Goal: Task Accomplishment & Management: Manage account settings

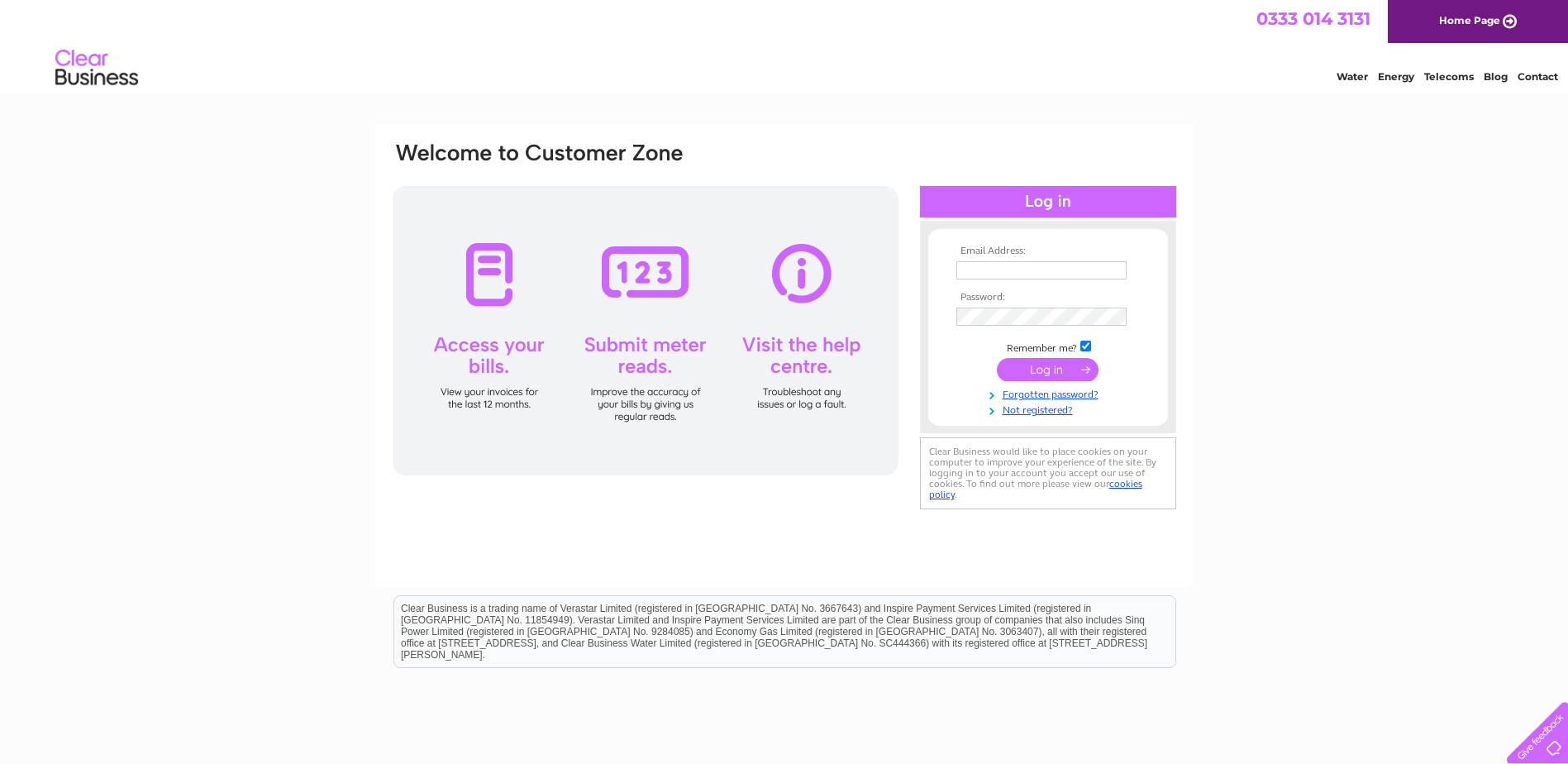
type input "ponte.nuovo@hotmail.com"
click at [1061, 375] on input "submit" at bounding box center [1047, 369] width 101 height 23
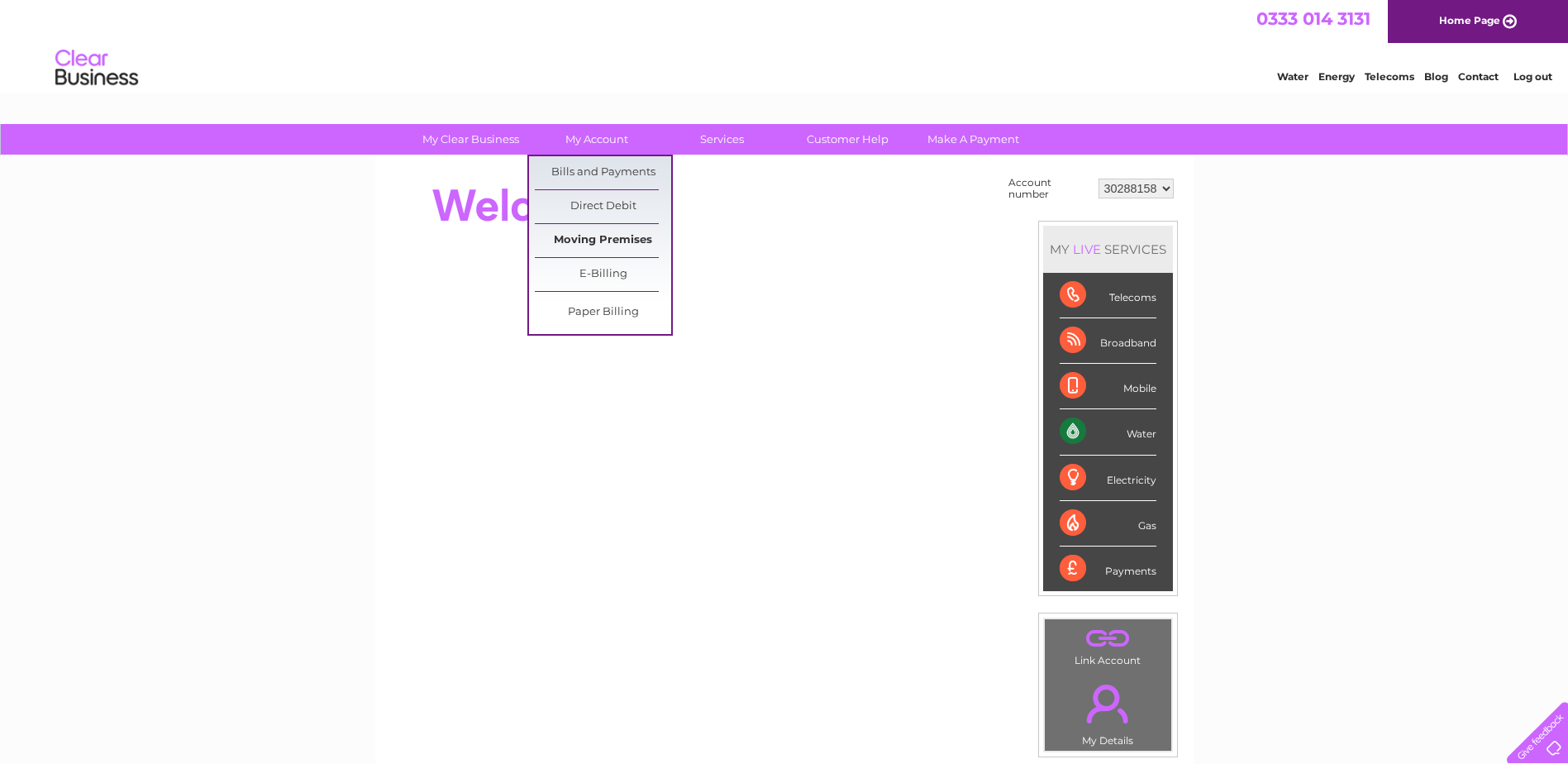
click at [586, 245] on link "Moving Premises" at bounding box center [603, 240] width 136 height 33
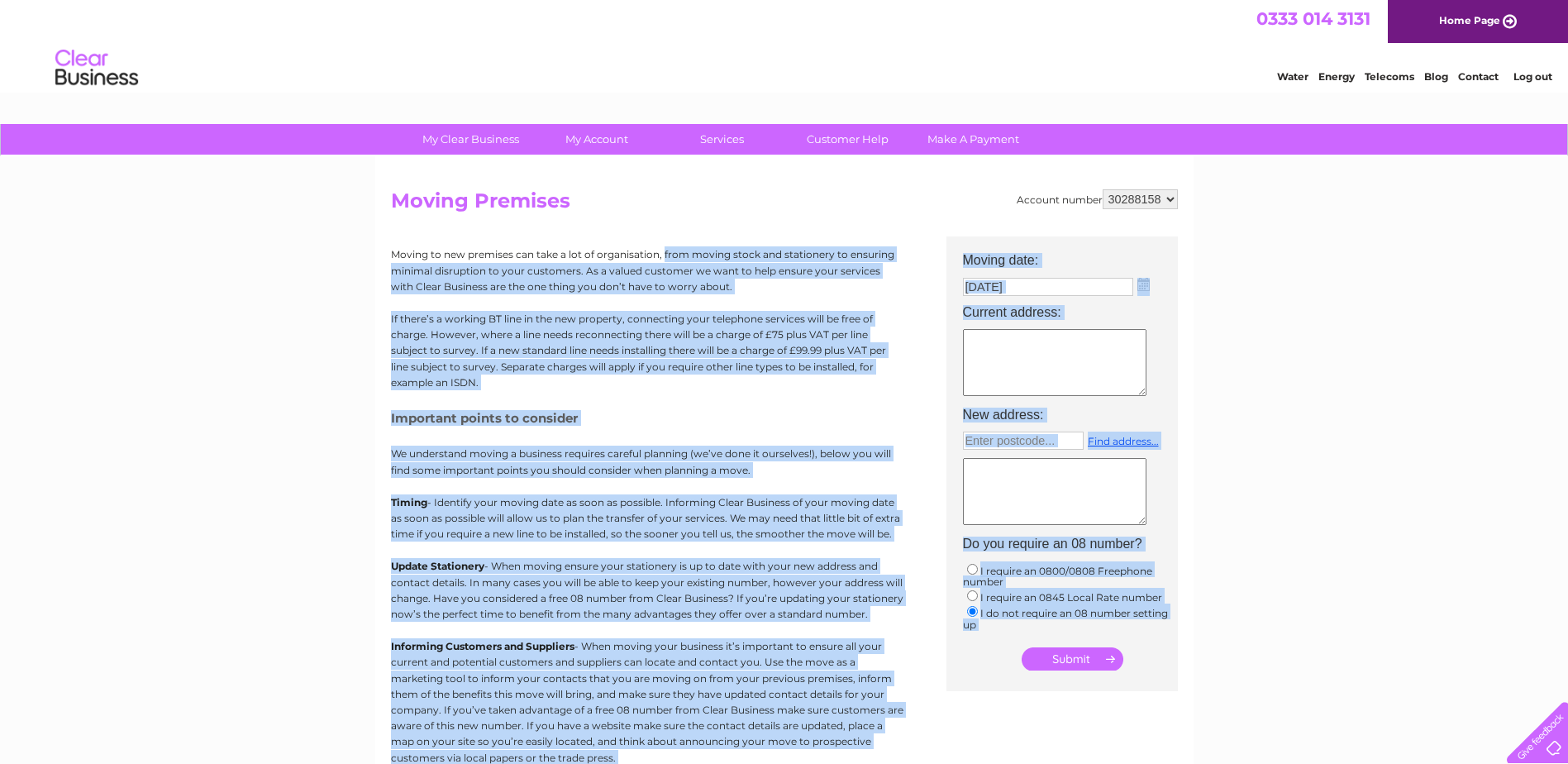
click at [496, 763] on html "My Clear Business Login Details My Details My Preferences Link Account My Accou…" at bounding box center [784, 552] width 1568 height 1105
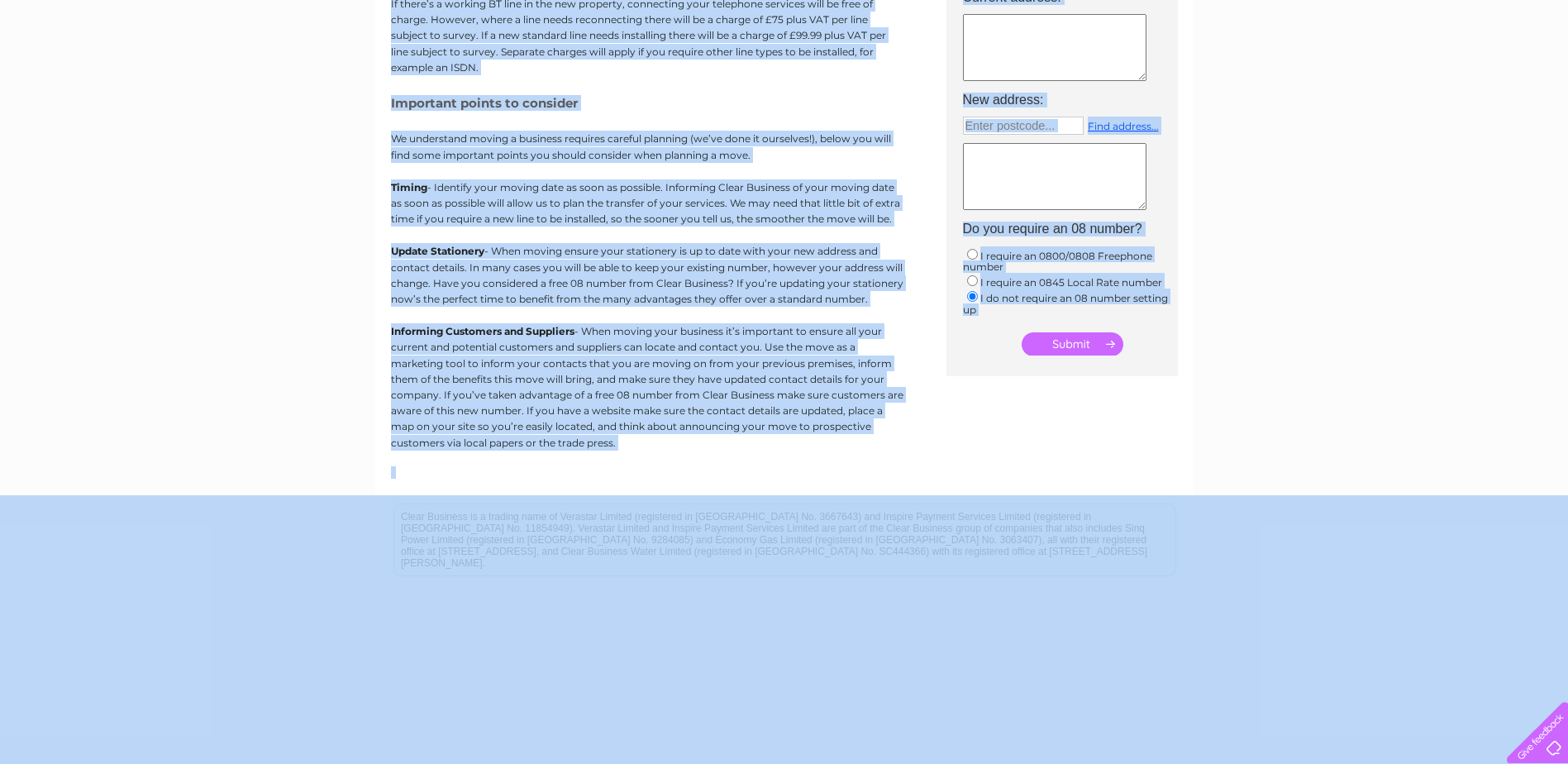
click at [1021, 420] on div "Account number 30288158 Moving Premises Moving to new premises can take a lot o…" at bounding box center [784, 176] width 786 height 604
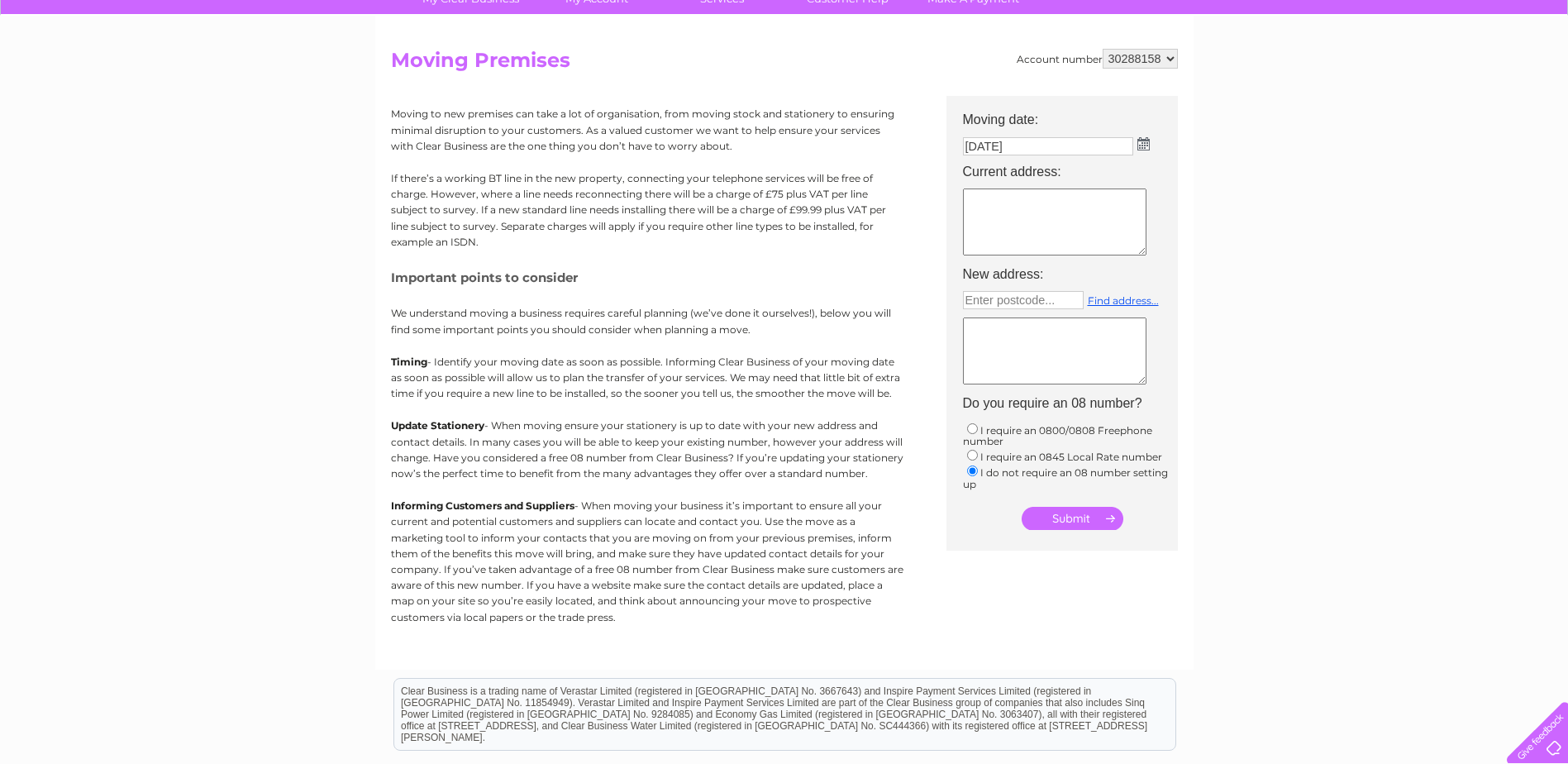
scroll to position [67, 0]
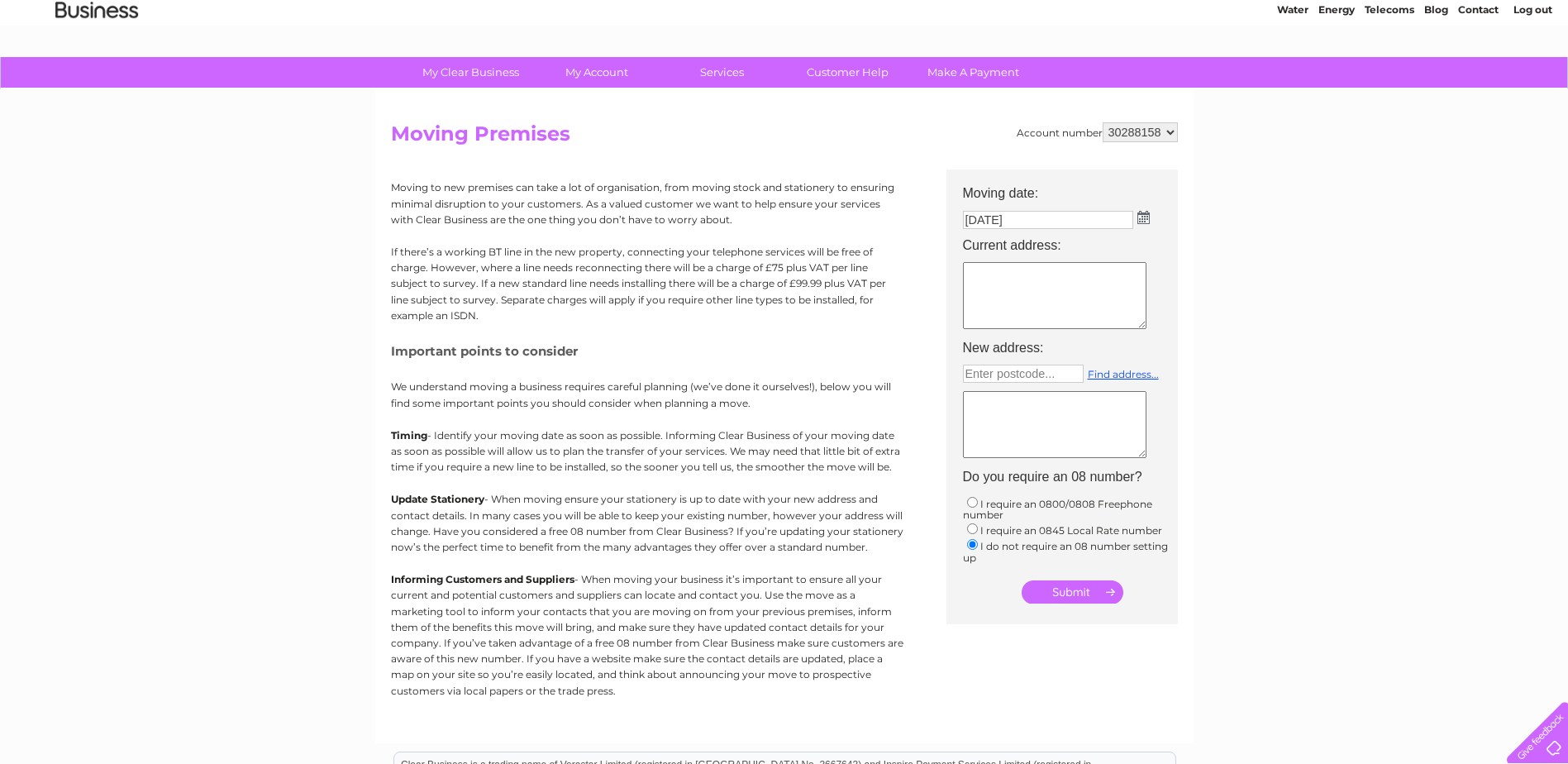
click at [1001, 284] on textarea at bounding box center [1055, 295] width 184 height 67
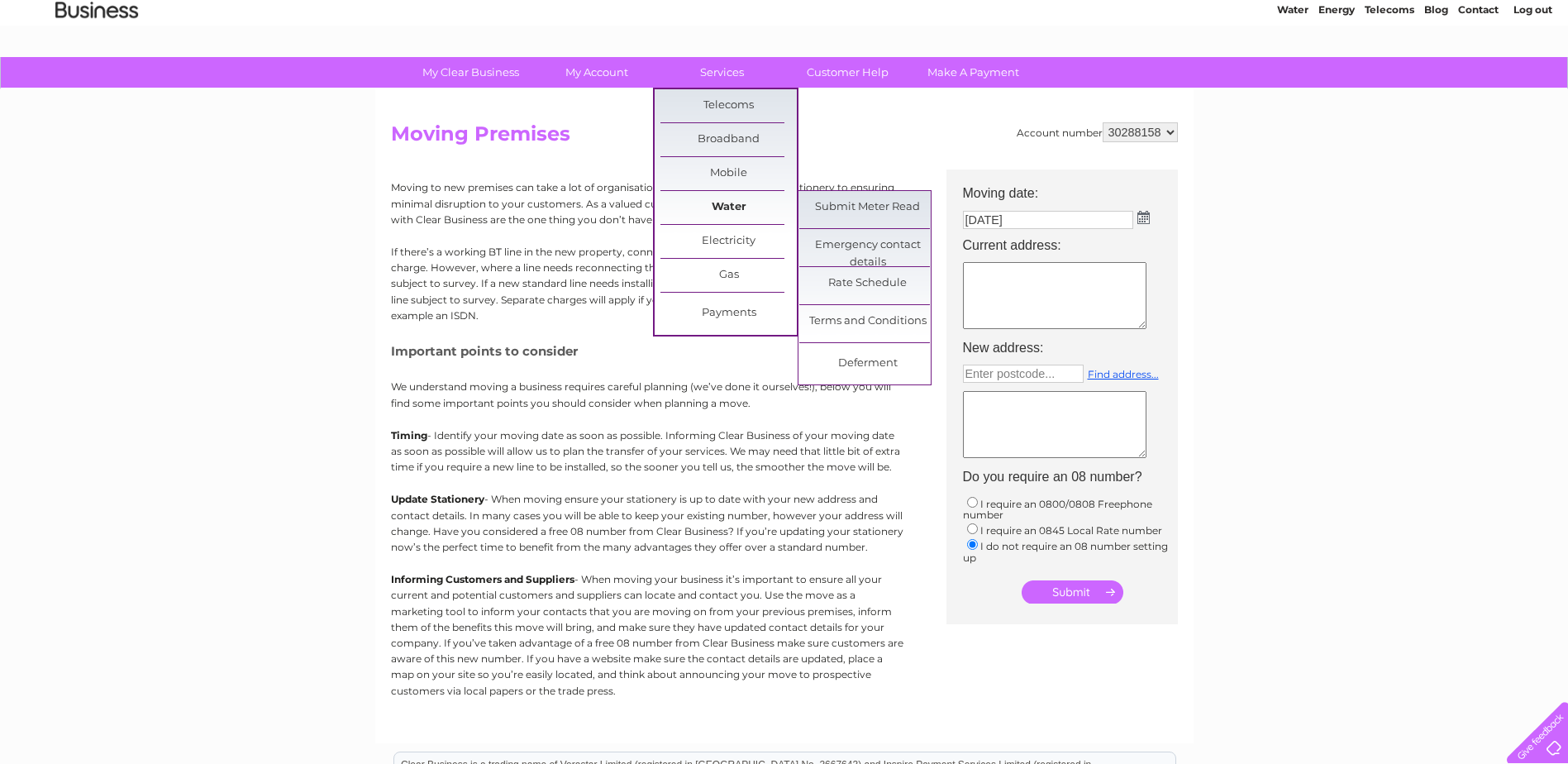
click at [694, 209] on link "Water" at bounding box center [729, 207] width 136 height 33
click at [901, 210] on link "Submit Meter Read" at bounding box center [868, 207] width 136 height 33
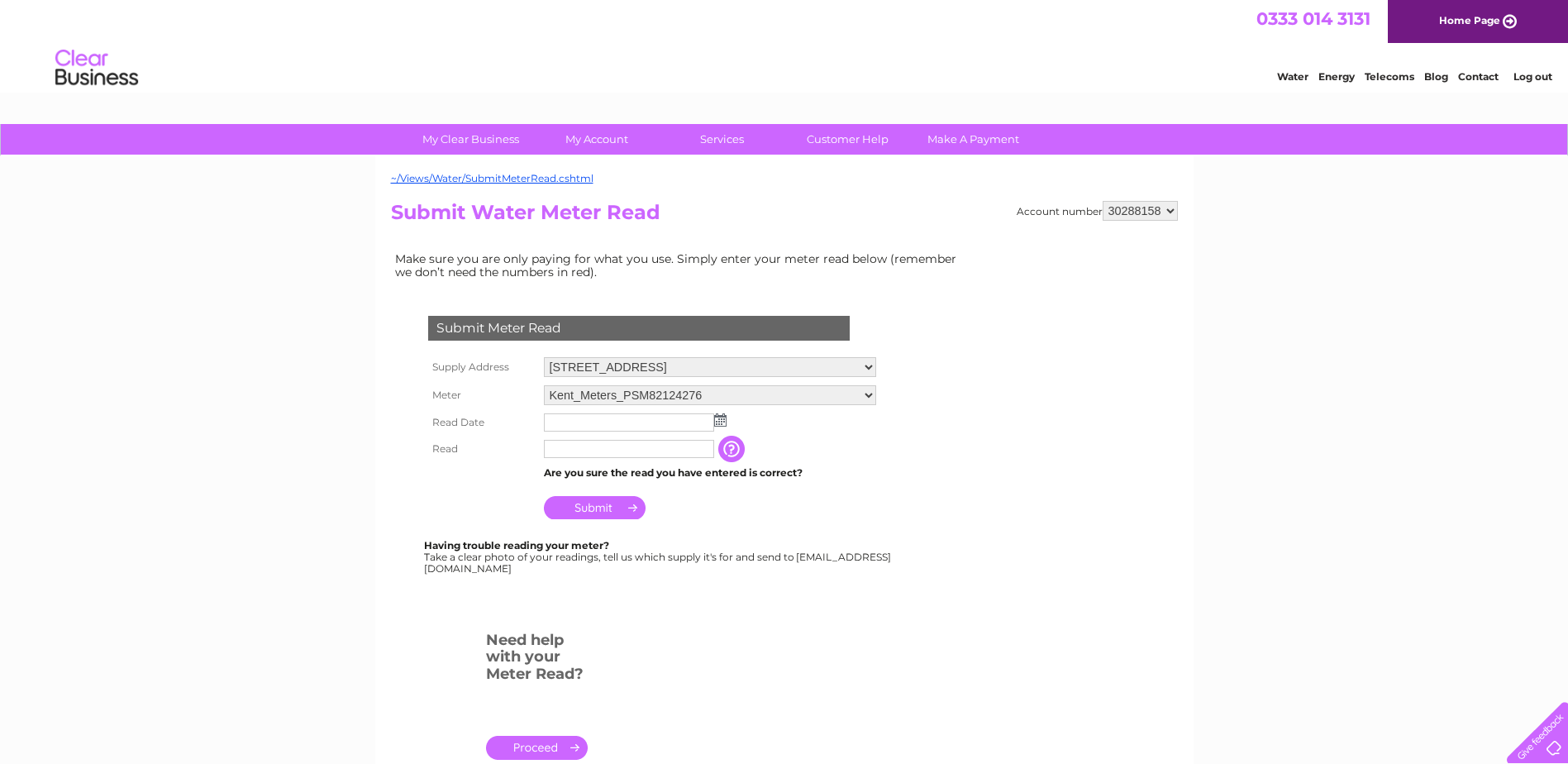
click at [714, 421] on img at bounding box center [720, 420] width 12 height 13
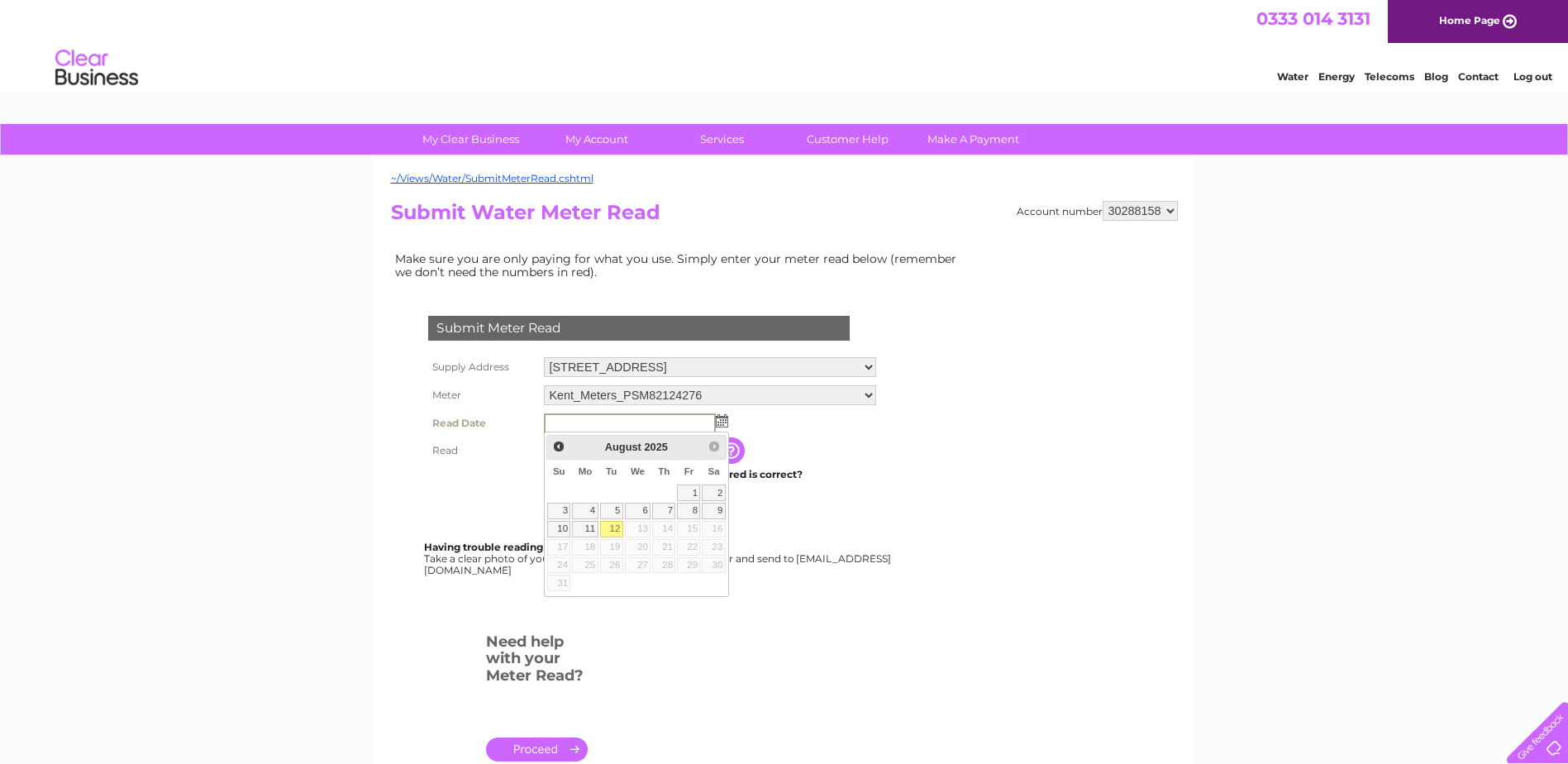
click at [612, 525] on link "12" at bounding box center [611, 528] width 23 height 16
type input "2025/08/12"
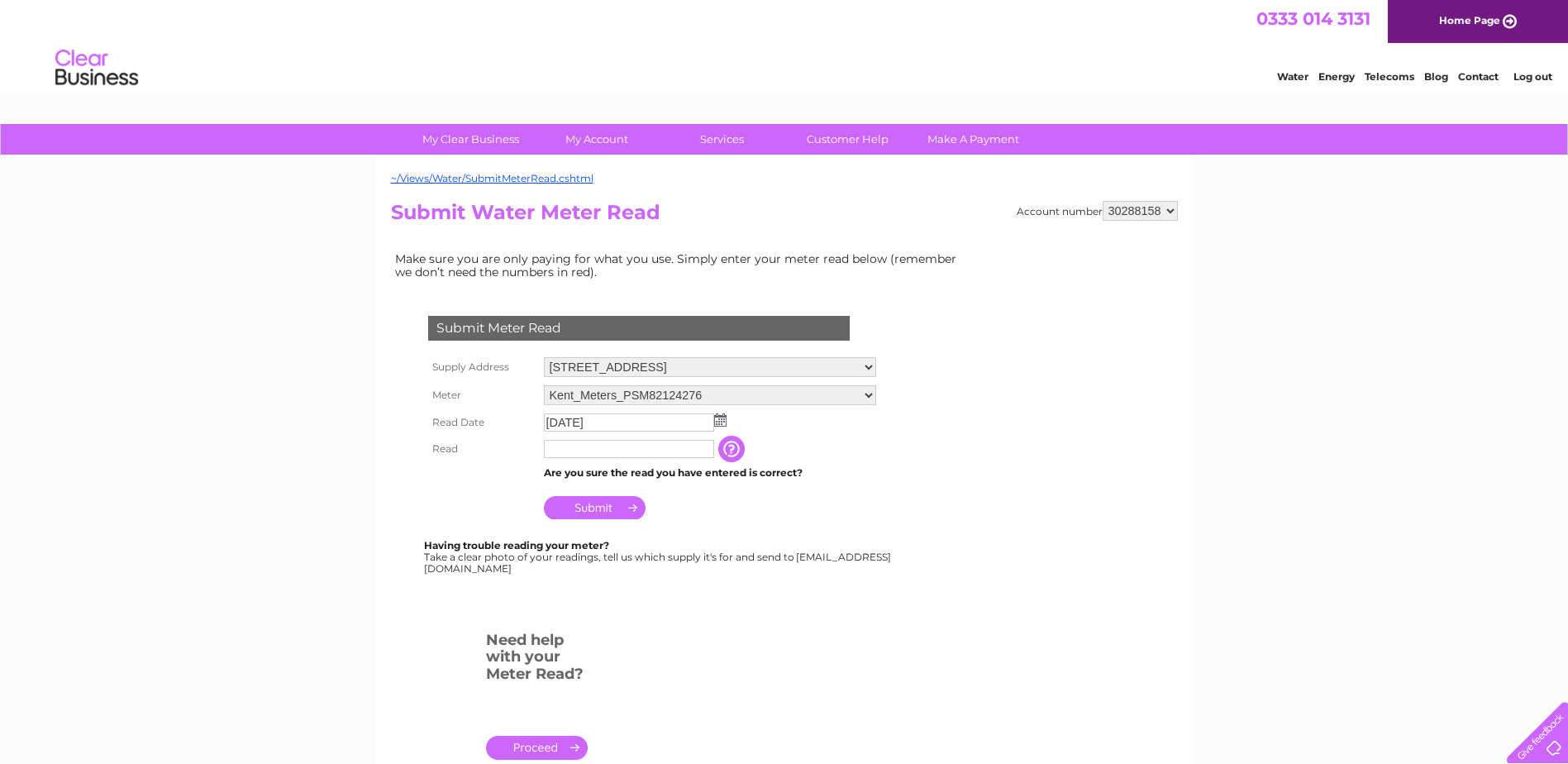
click at [586, 451] on input "text" at bounding box center [629, 449] width 170 height 18
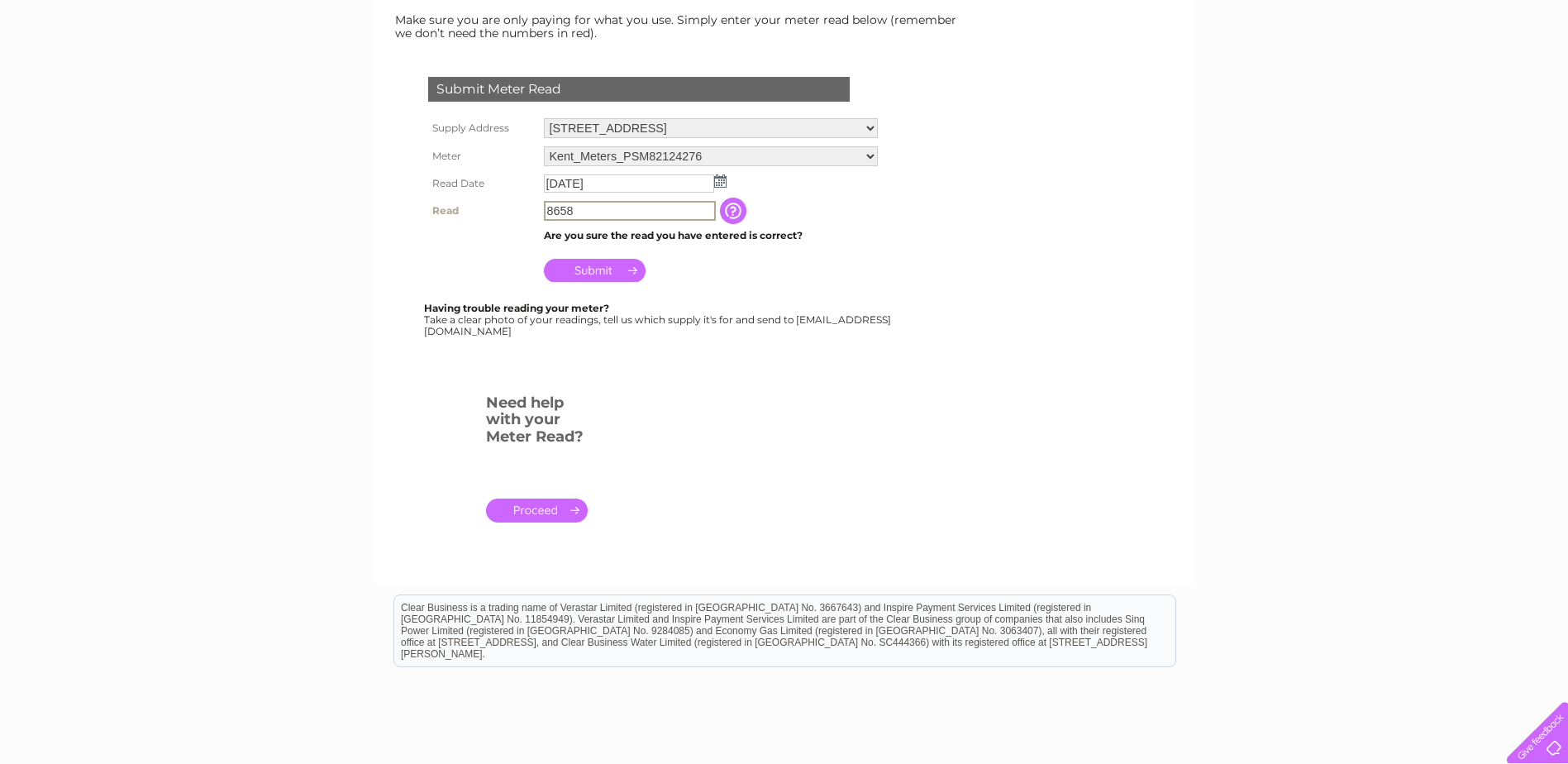
scroll to position [248, 0]
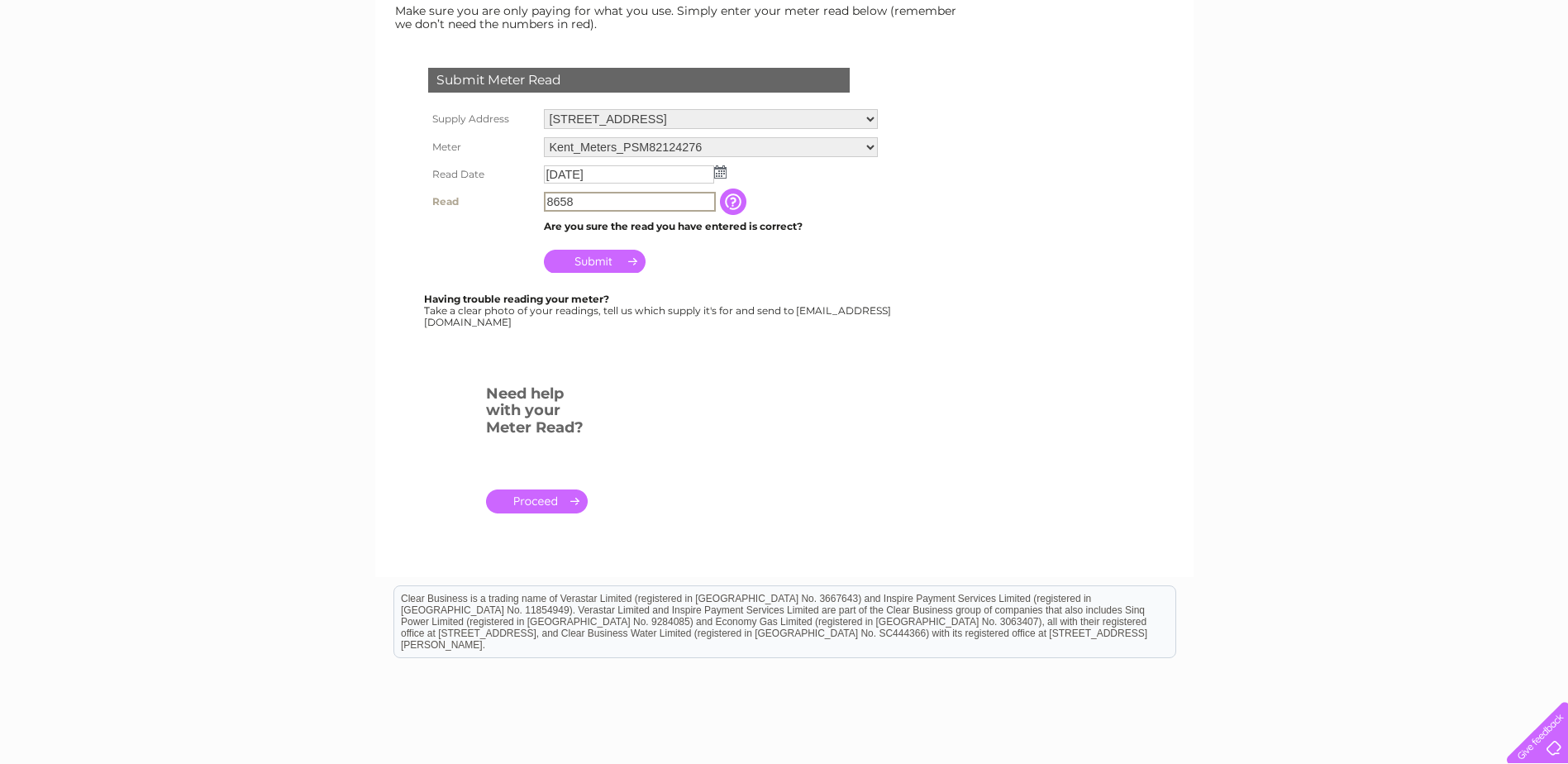
type input "8658"
drag, startPoint x: 852, startPoint y: 118, endPoint x: 826, endPoint y: 121, distance: 26.2
click at [826, 121] on select "66 Westow Hill, Norwood, London, London, SE19 1RX" at bounding box center [710, 119] width 332 height 22
click at [544, 109] on select "66 Westow Hill, Norwood, London, London, SE19 1RX" at bounding box center [710, 119] width 332 height 22
click at [832, 144] on select "Kent_Meters_PSM82124276" at bounding box center [710, 149] width 332 height 20
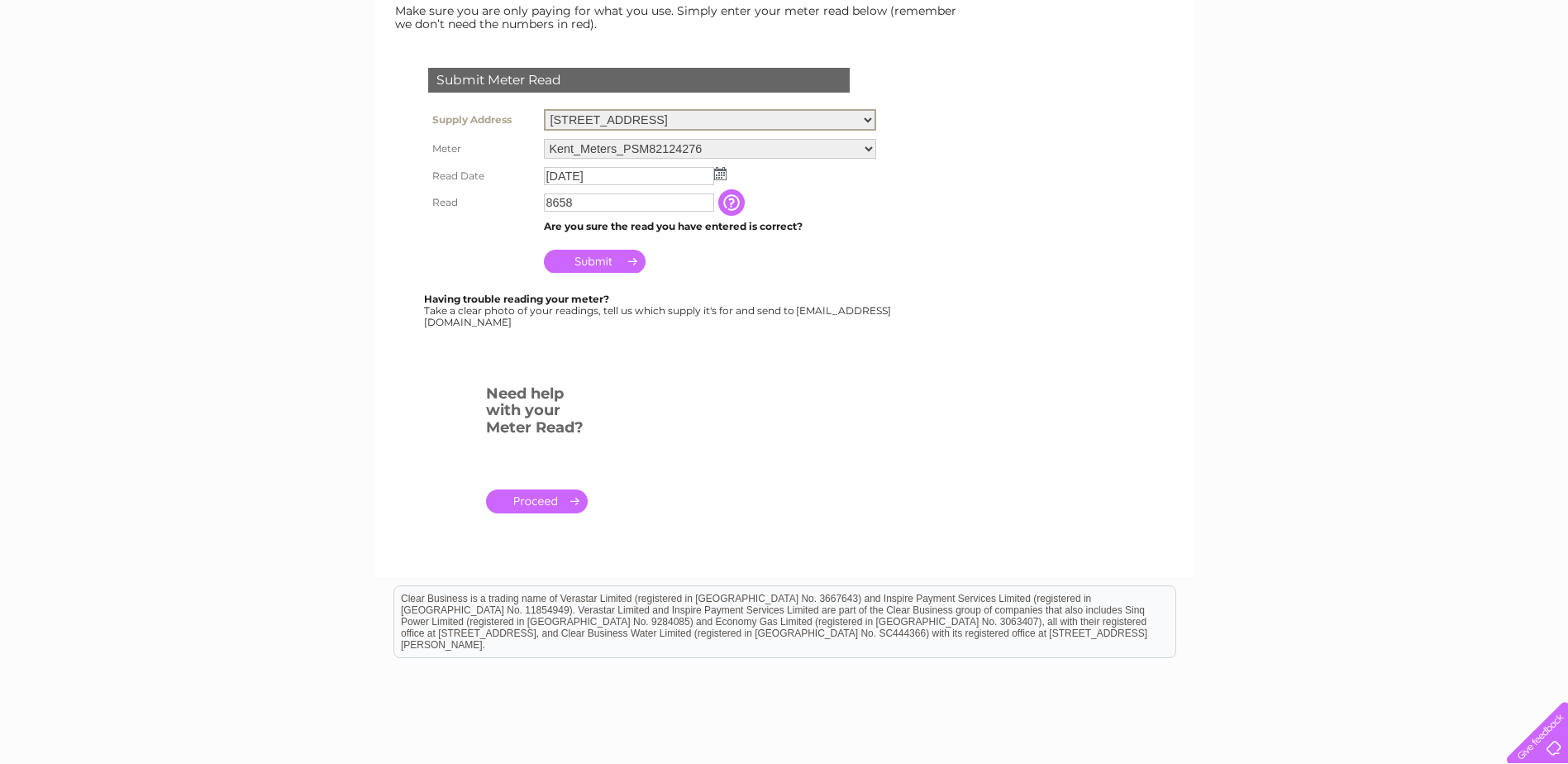
click at [849, 114] on select "66 Westow Hill, Norwood, London, London, SE19 1RX" at bounding box center [710, 119] width 332 height 22
click at [544, 109] on select "66 Westow Hill, Norwood, London, London, SE19 1RX" at bounding box center [710, 119] width 332 height 22
click at [847, 118] on select "66 Westow Hill, Norwood, London, London, SE19 1RX" at bounding box center [710, 119] width 332 height 22
click at [544, 109] on select "66 Westow Hill, Norwood, London, London, SE19 1RX" at bounding box center [710, 119] width 332 height 22
drag, startPoint x: 552, startPoint y: 146, endPoint x: 892, endPoint y: 349, distance: 396.0
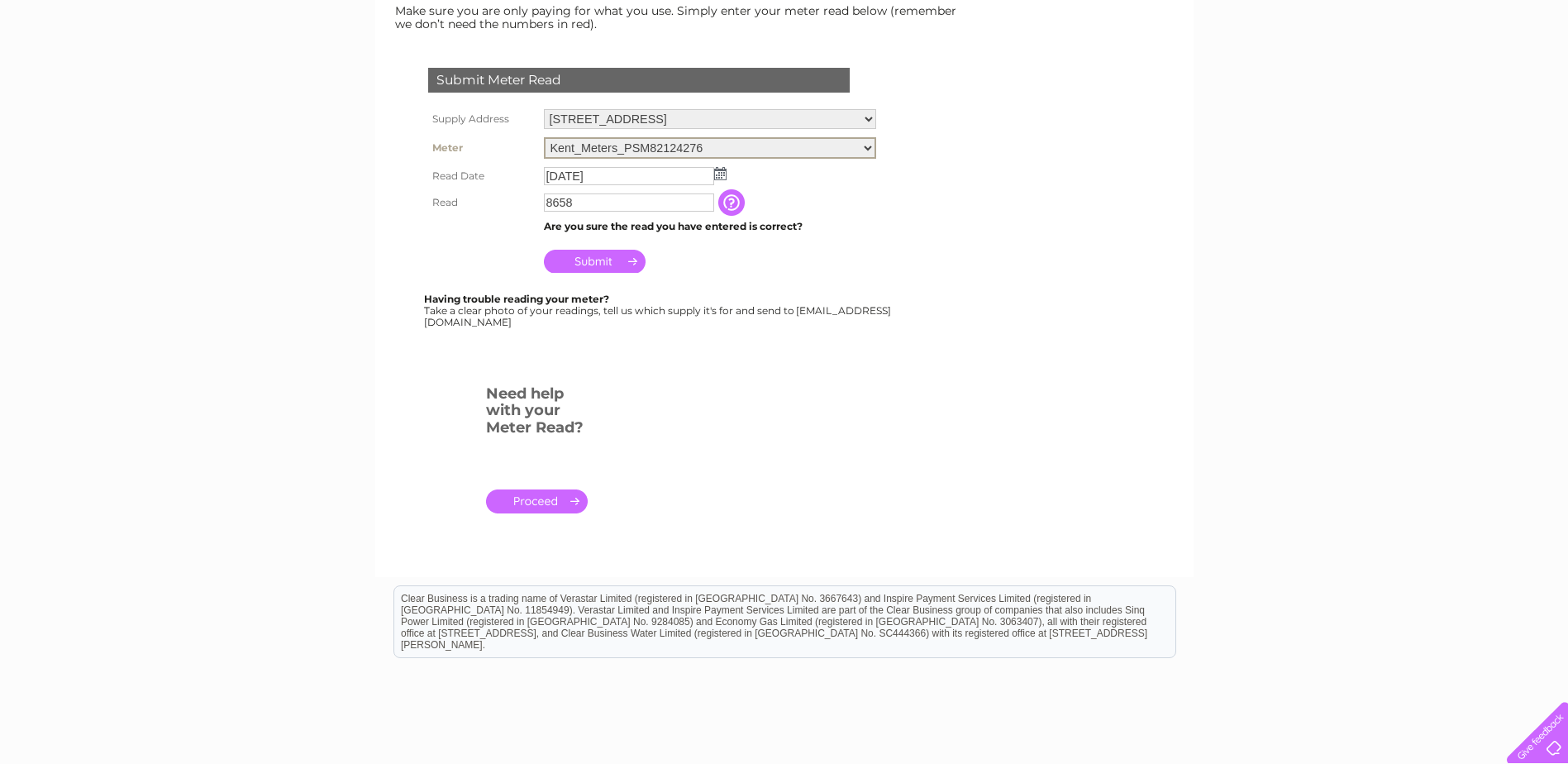
click at [892, 349] on div at bounding box center [642, 361] width 502 height 33
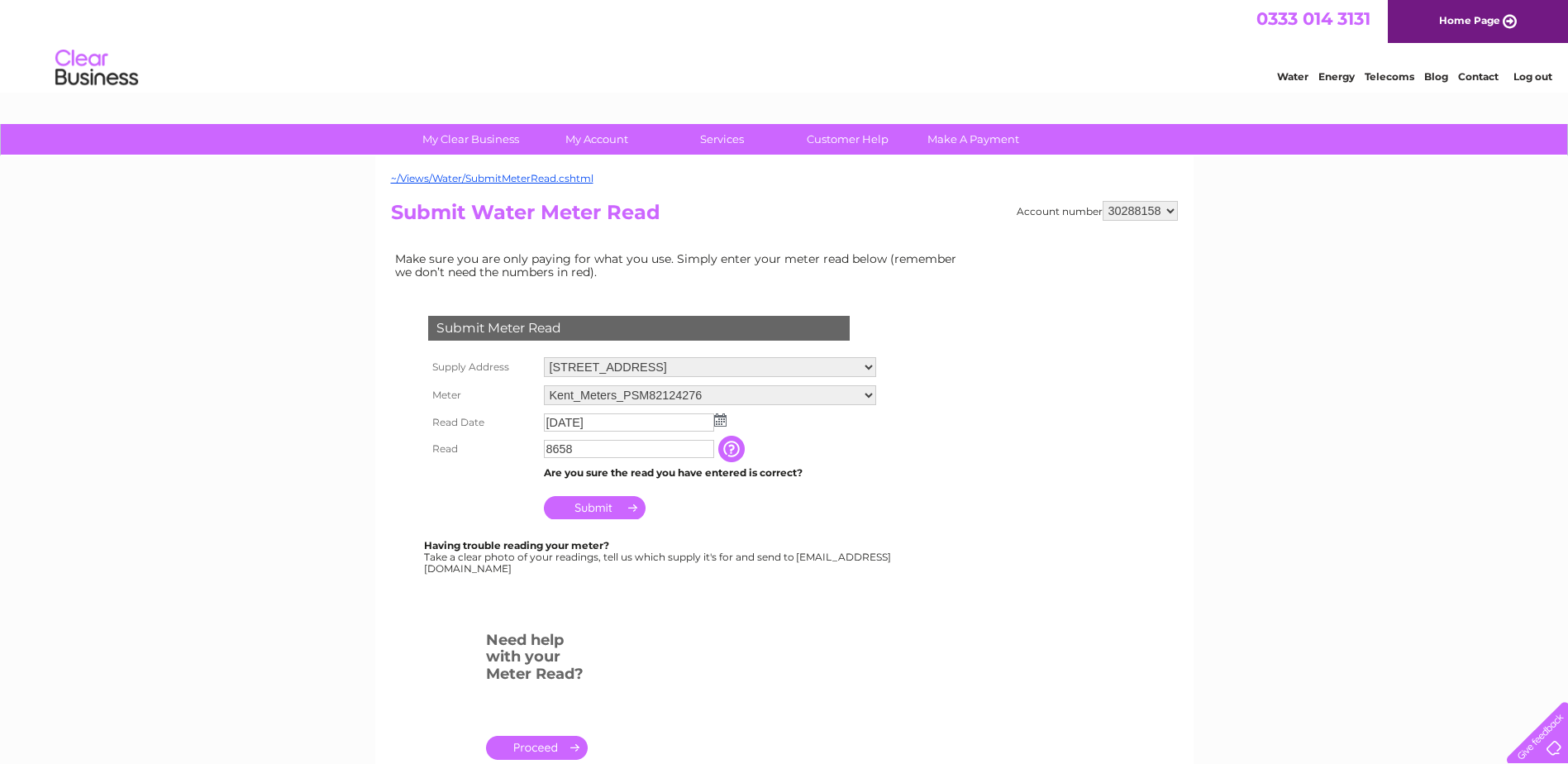
click at [590, 505] on input "Submit" at bounding box center [594, 507] width 101 height 23
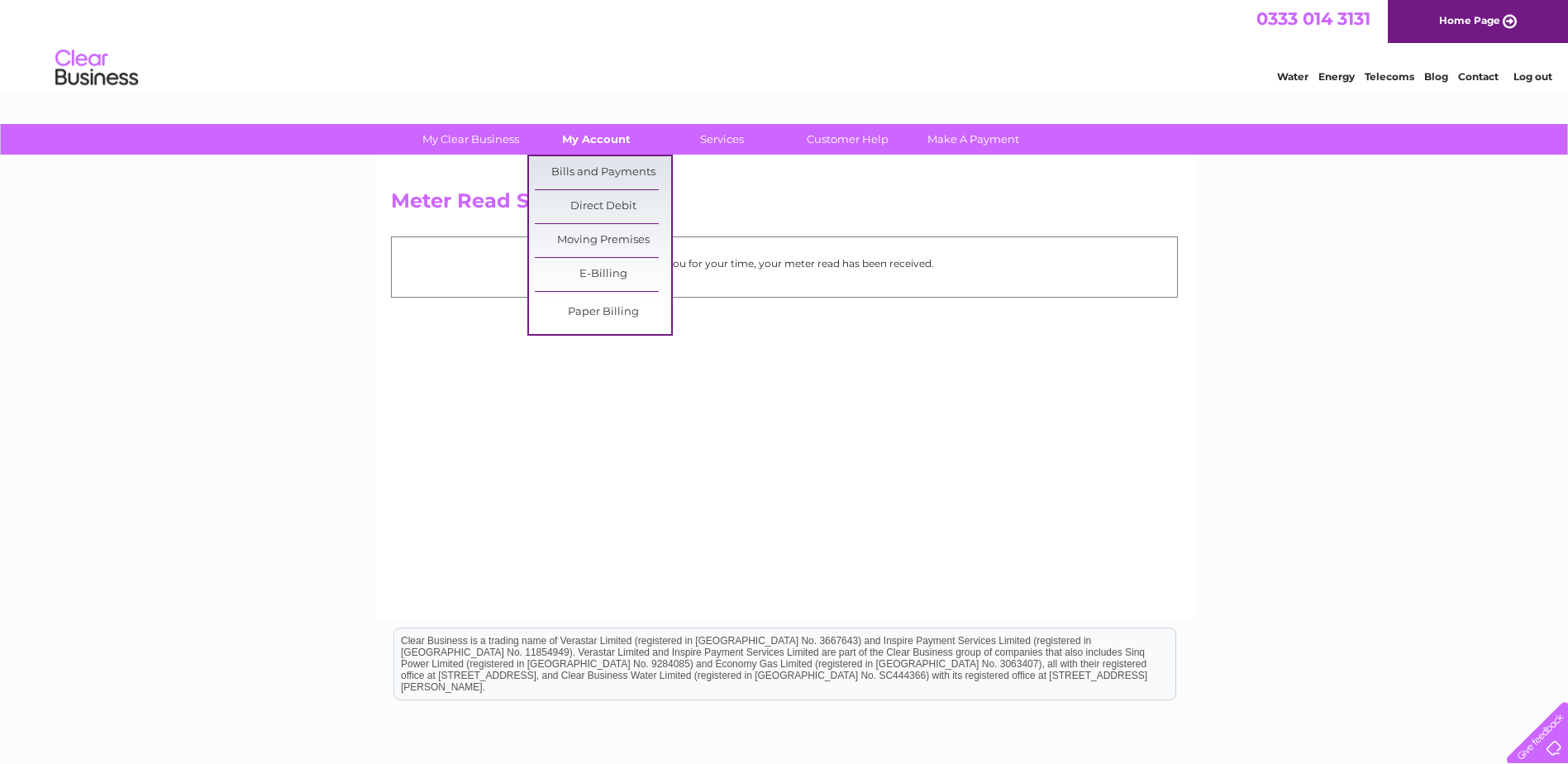
click at [597, 140] on link "My Account" at bounding box center [596, 139] width 136 height 30
click at [593, 241] on link "Moving Premises" at bounding box center [603, 240] width 136 height 33
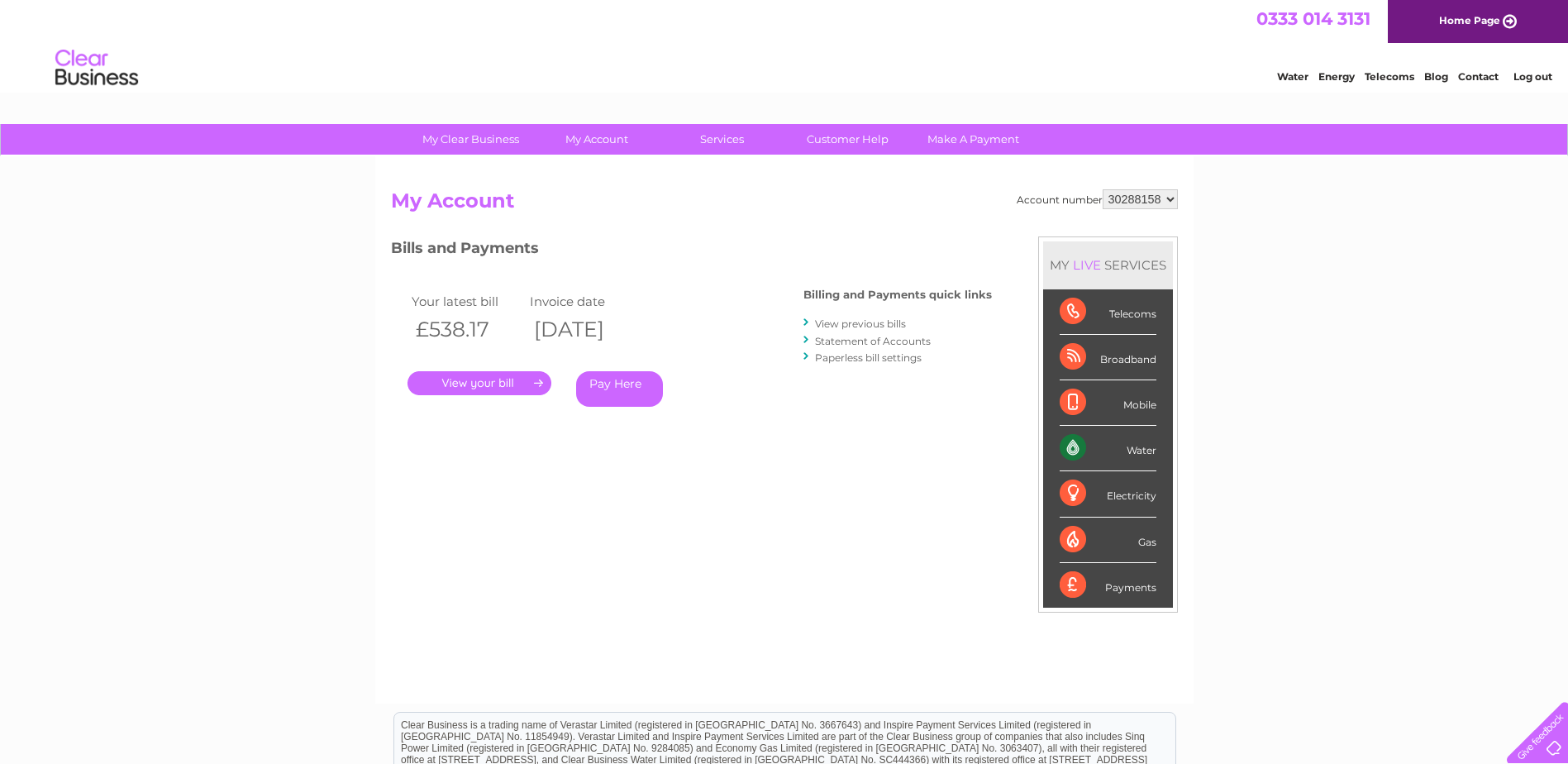
click at [493, 382] on link "." at bounding box center [480, 382] width 144 height 24
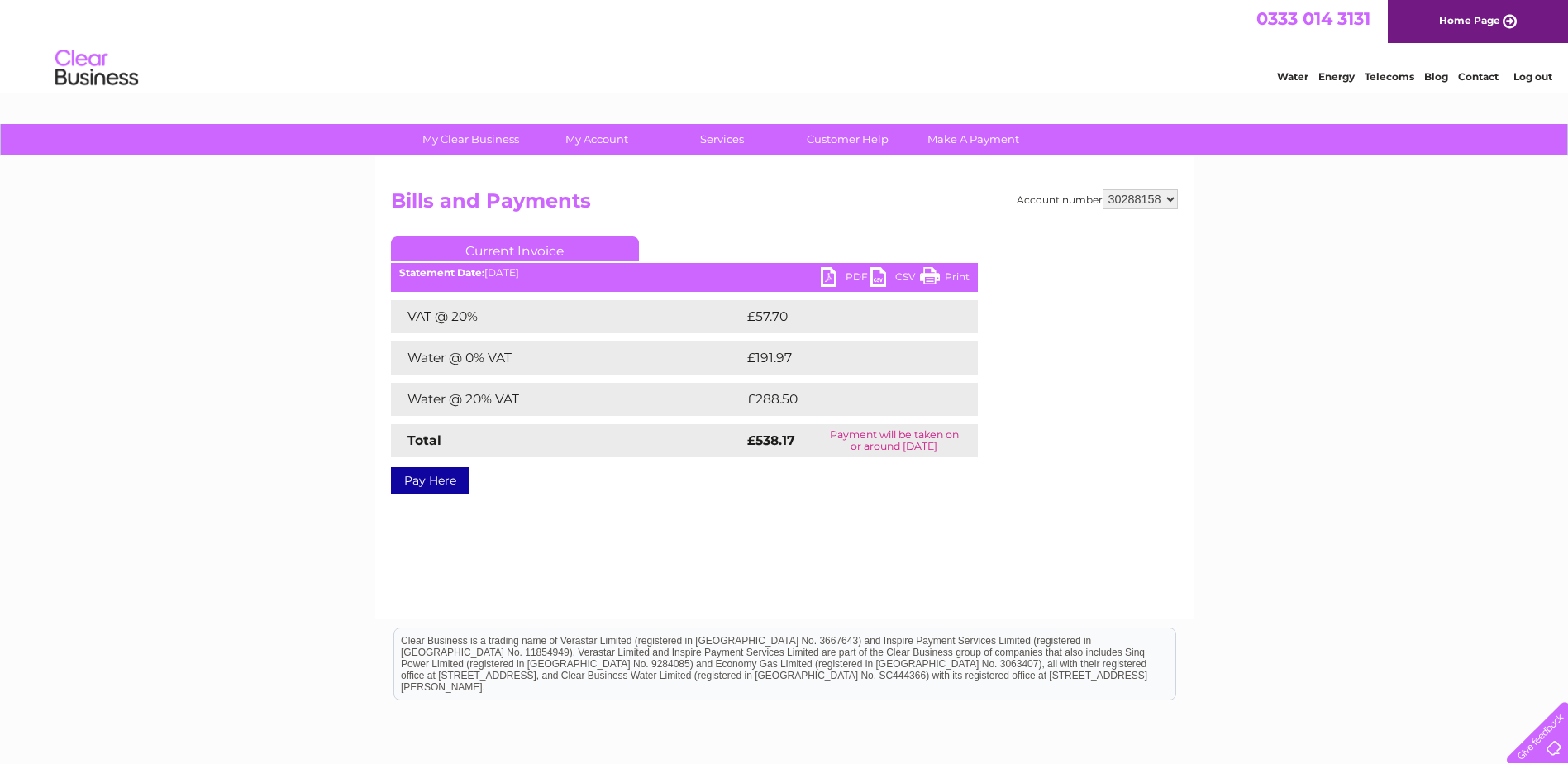
click at [847, 277] on link "PDF" at bounding box center [845, 278] width 49 height 24
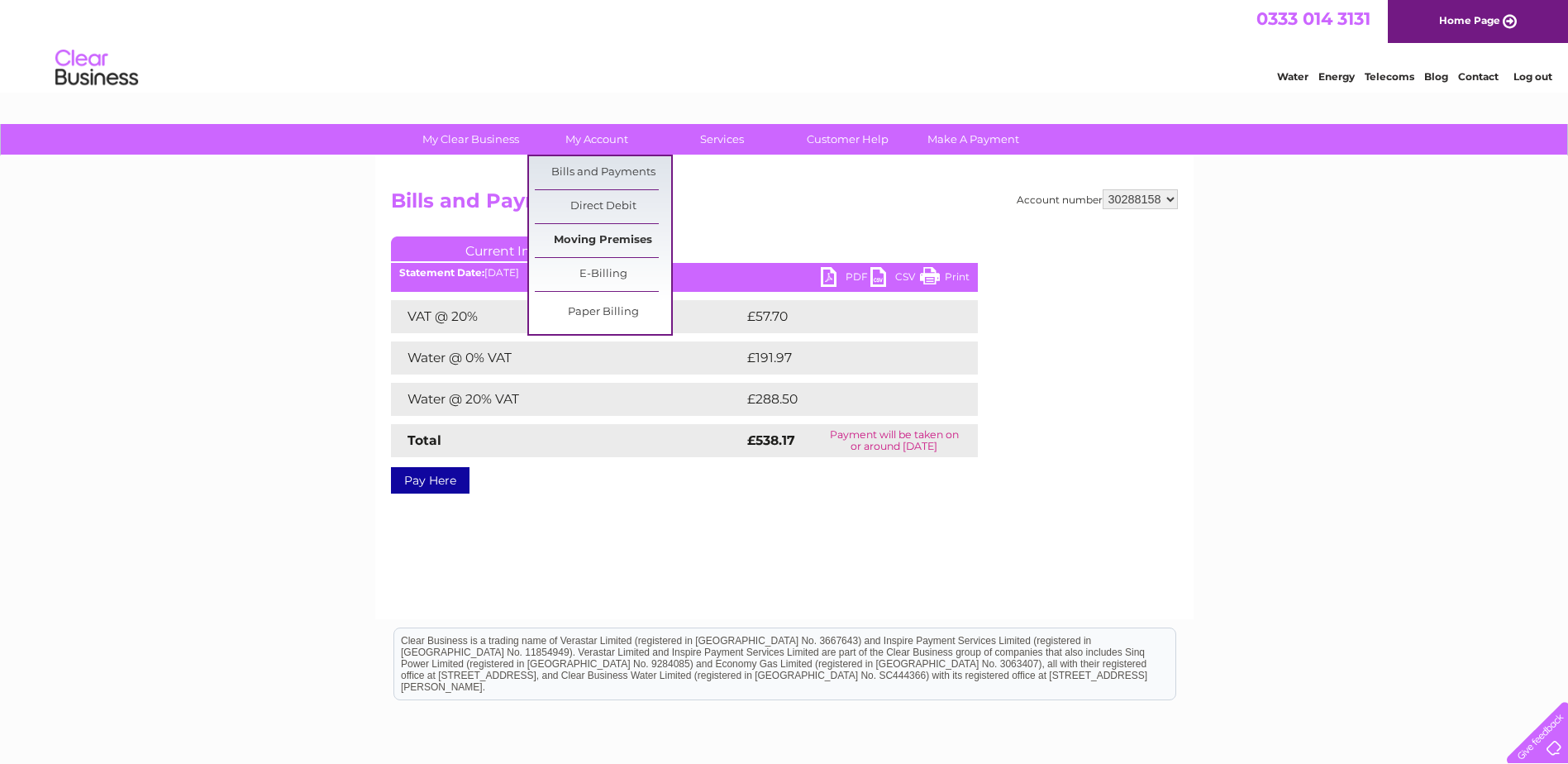
click at [576, 241] on link "Moving Premises" at bounding box center [603, 240] width 136 height 33
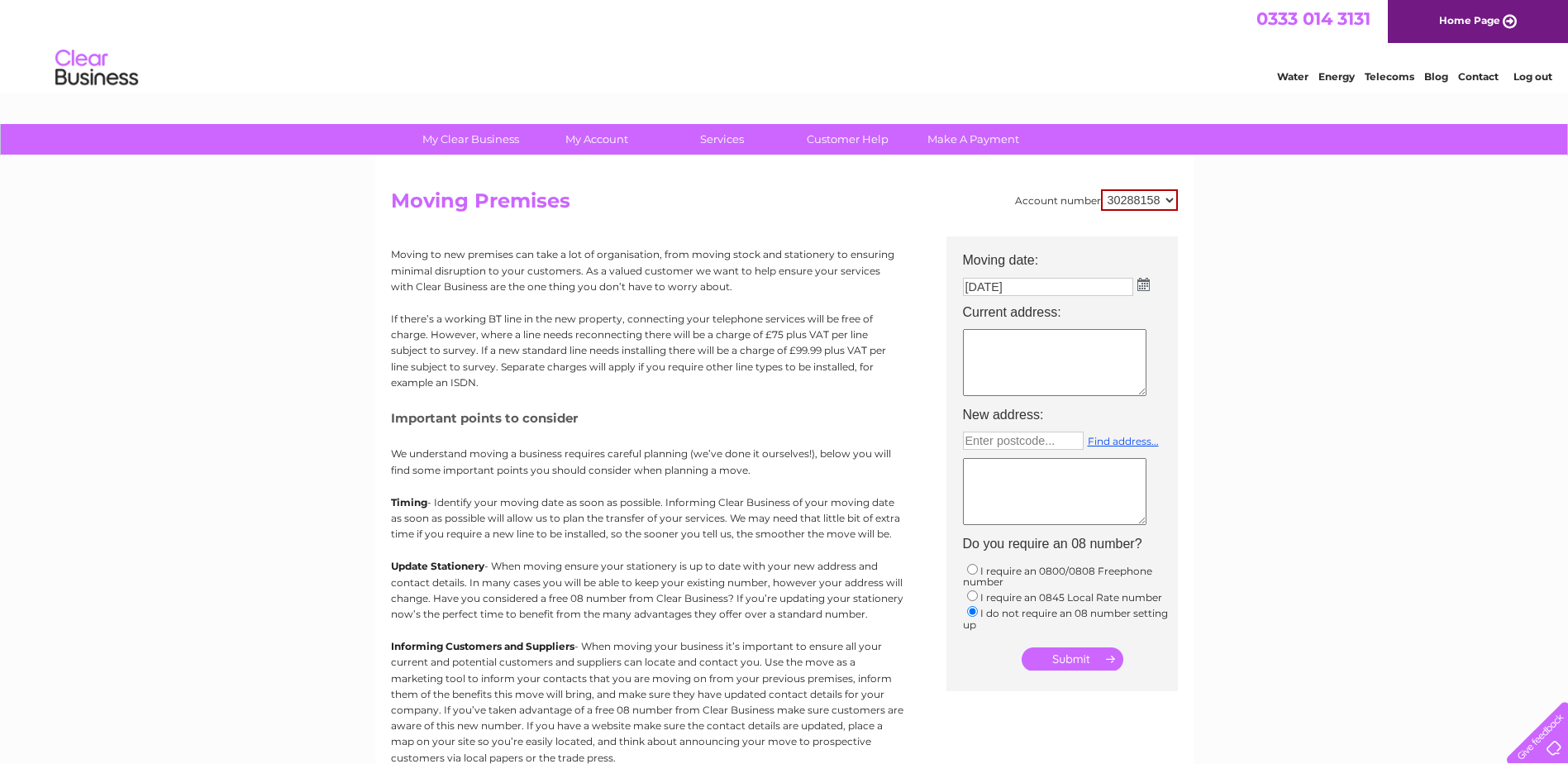
click at [1025, 364] on textarea at bounding box center [1055, 363] width 184 height 67
type textarea "66 Westow Hill, Norwood London SE19 1RX"
click at [1068, 444] on input "text" at bounding box center [1024, 440] width 121 height 18
type input "CR0 1NA"
click at [1013, 480] on textarea at bounding box center [1055, 491] width 184 height 67
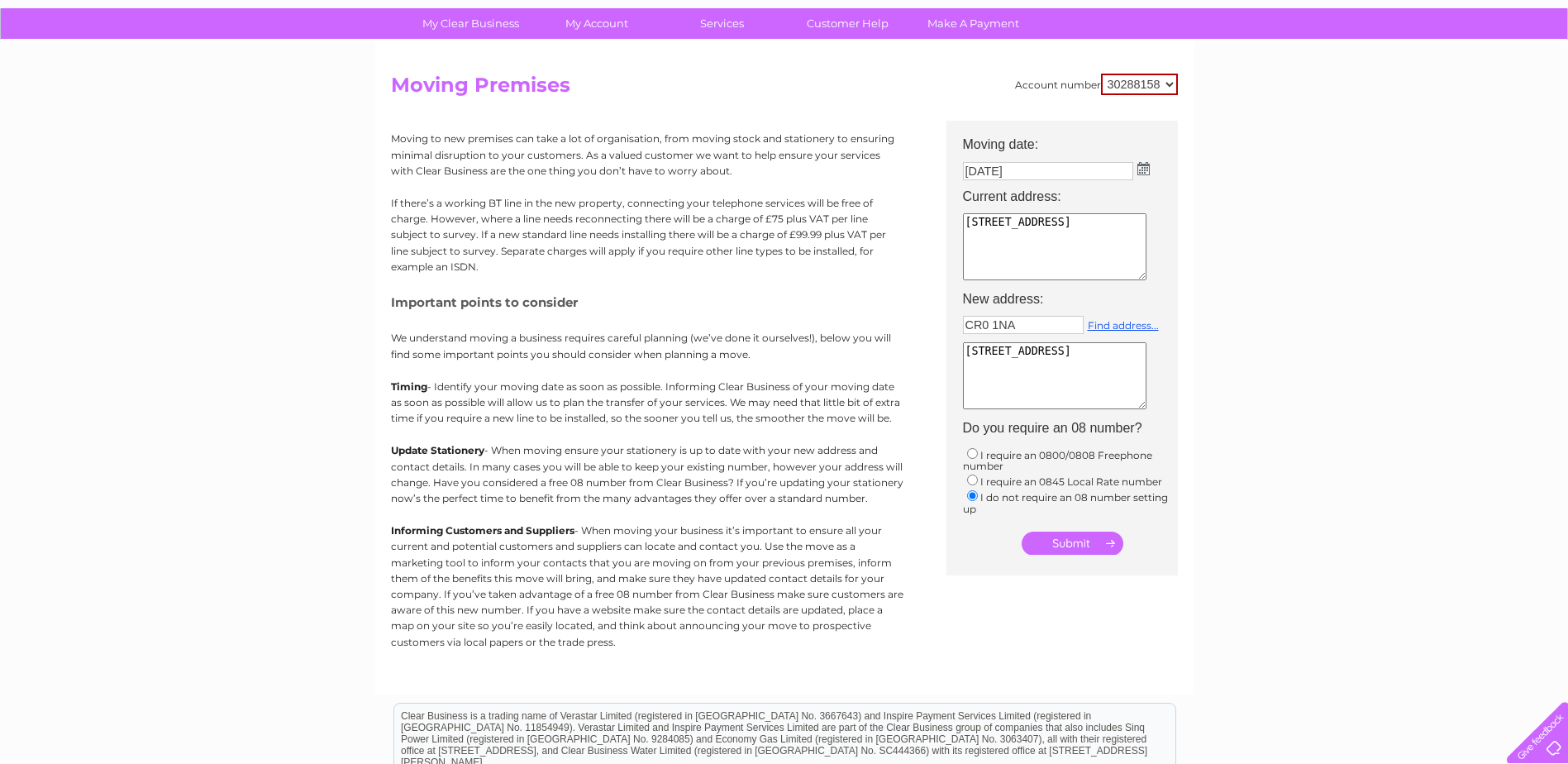
scroll to position [82, 0]
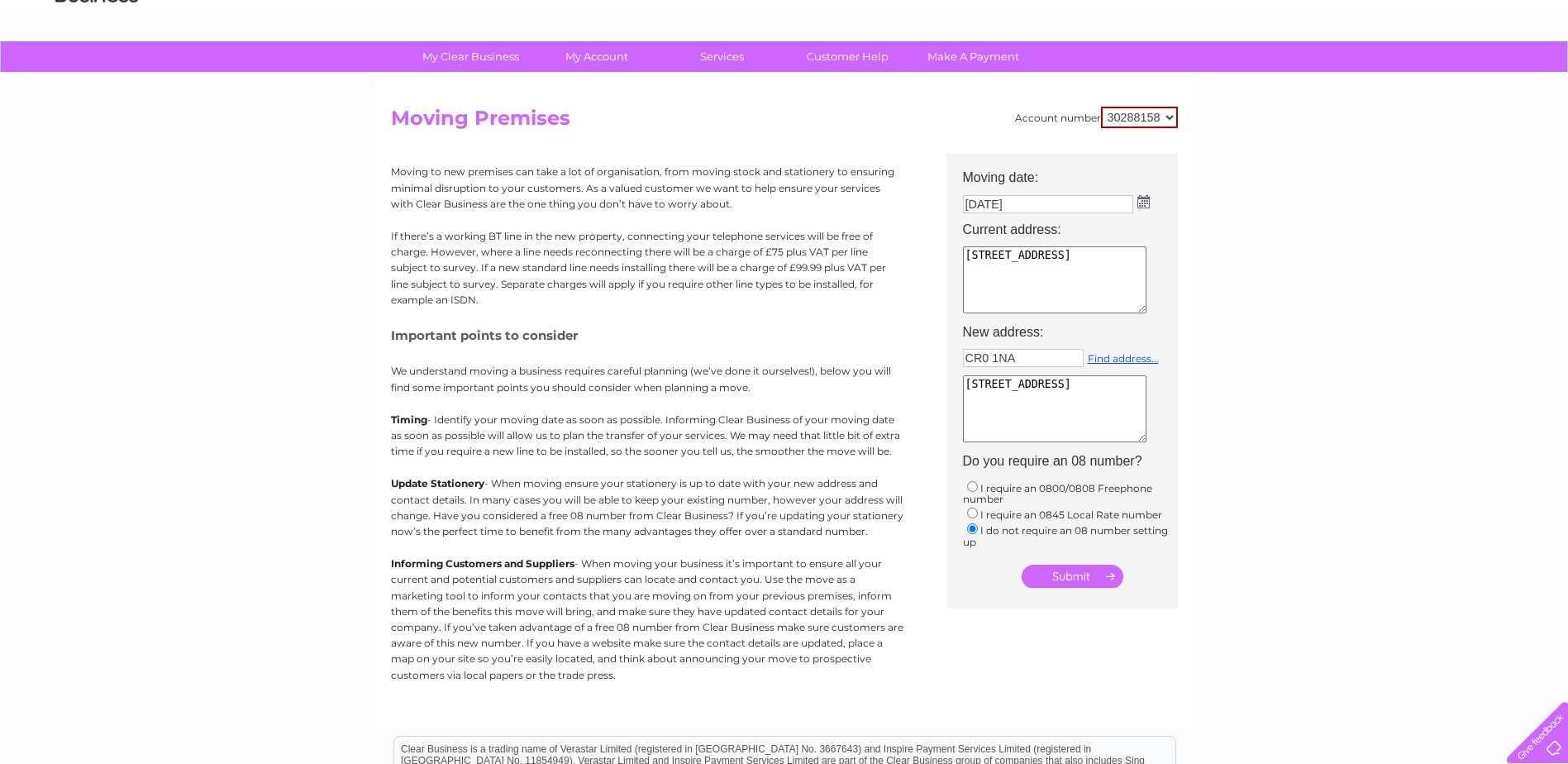
type textarea "80-88 High Street Croydon CR0 1NA"
click at [1057, 574] on input "submit" at bounding box center [1072, 577] width 101 height 23
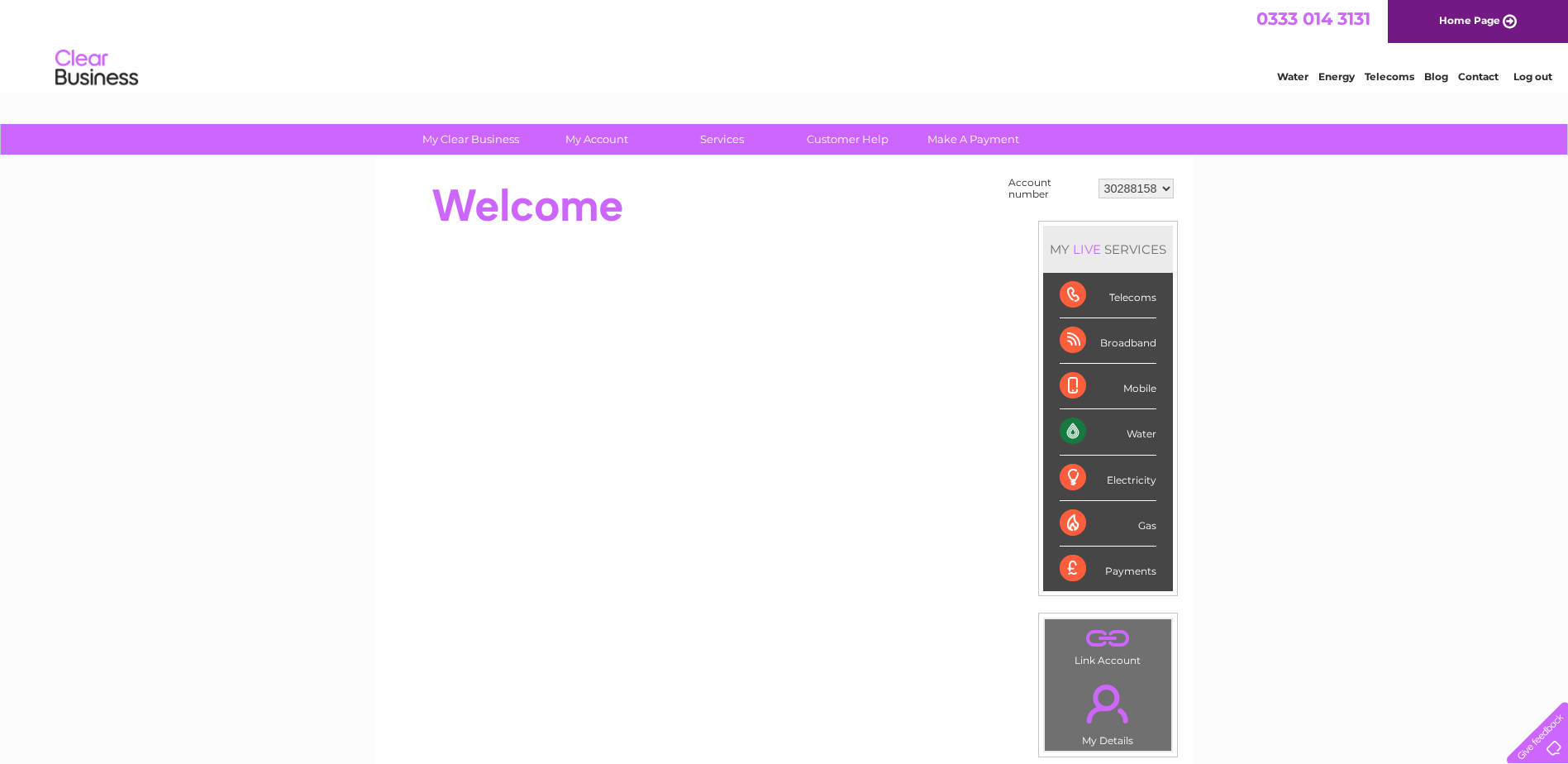
click at [1073, 432] on div "Water" at bounding box center [1108, 432] width 97 height 45
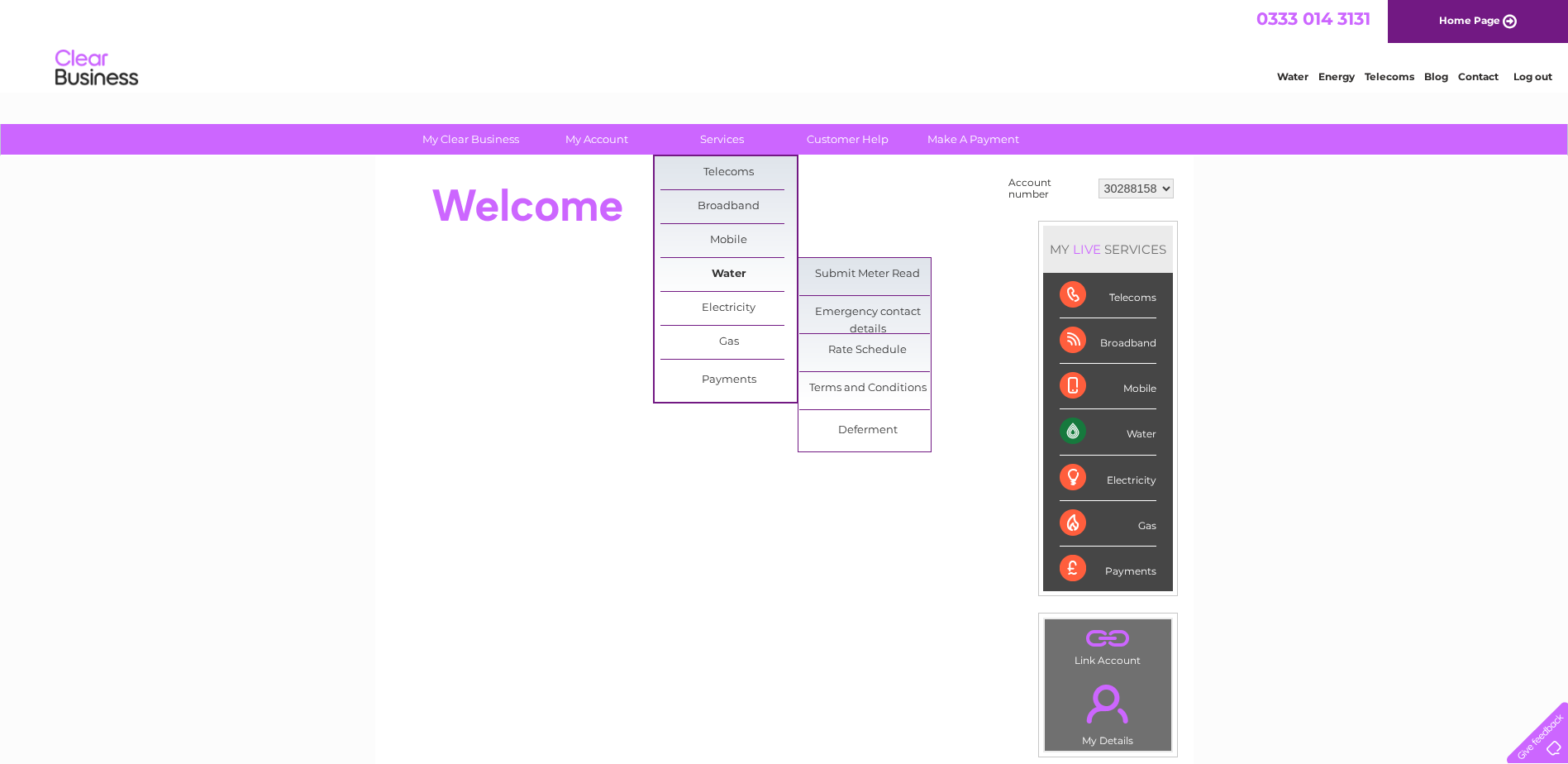
click at [729, 276] on link "Water" at bounding box center [729, 275] width 136 height 33
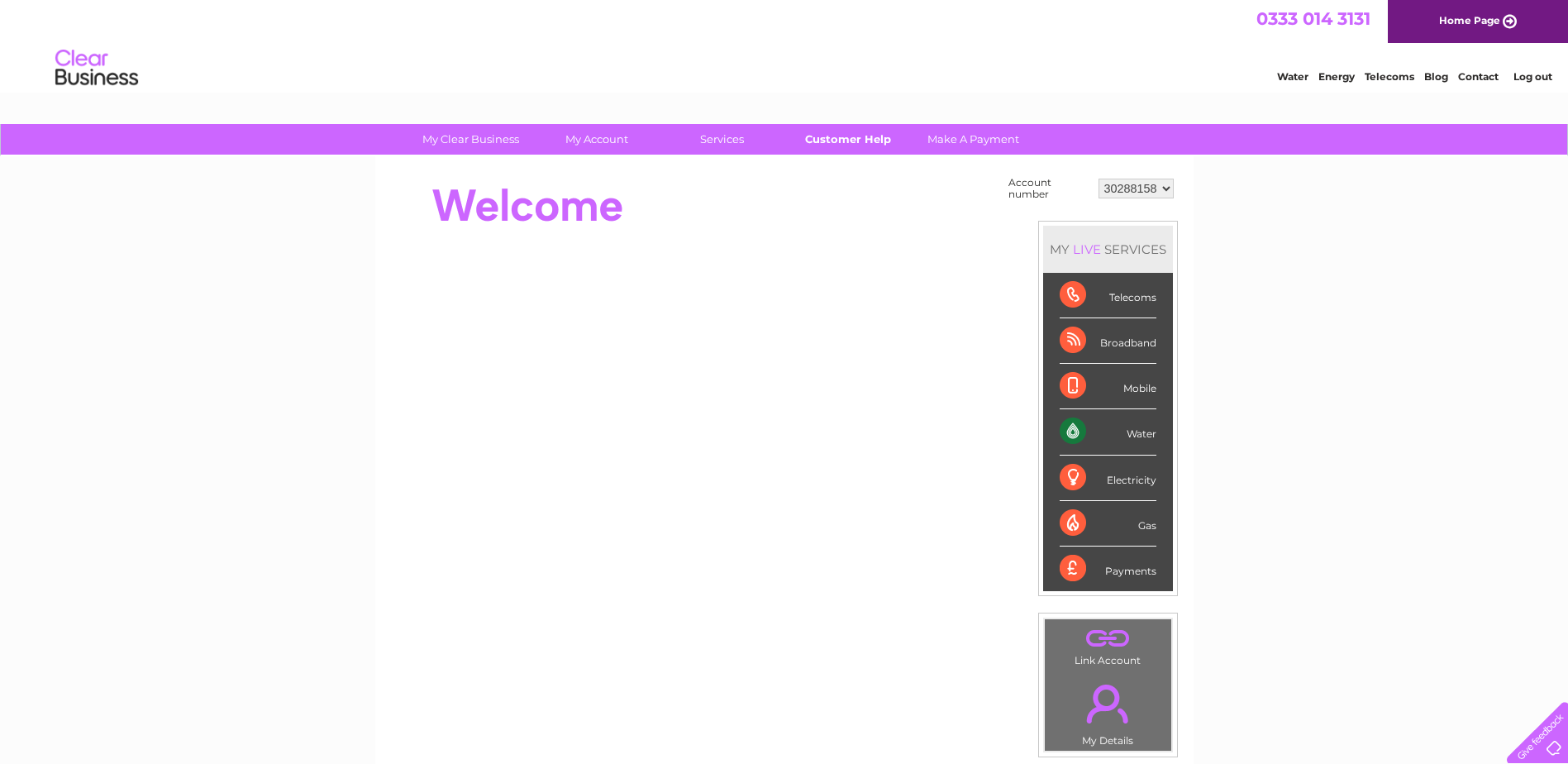
click at [863, 136] on link "Customer Help" at bounding box center [848, 139] width 136 height 30
click at [854, 136] on link "Customer Help" at bounding box center [848, 139] width 136 height 30
click at [1087, 433] on div "Water" at bounding box center [1108, 432] width 97 height 45
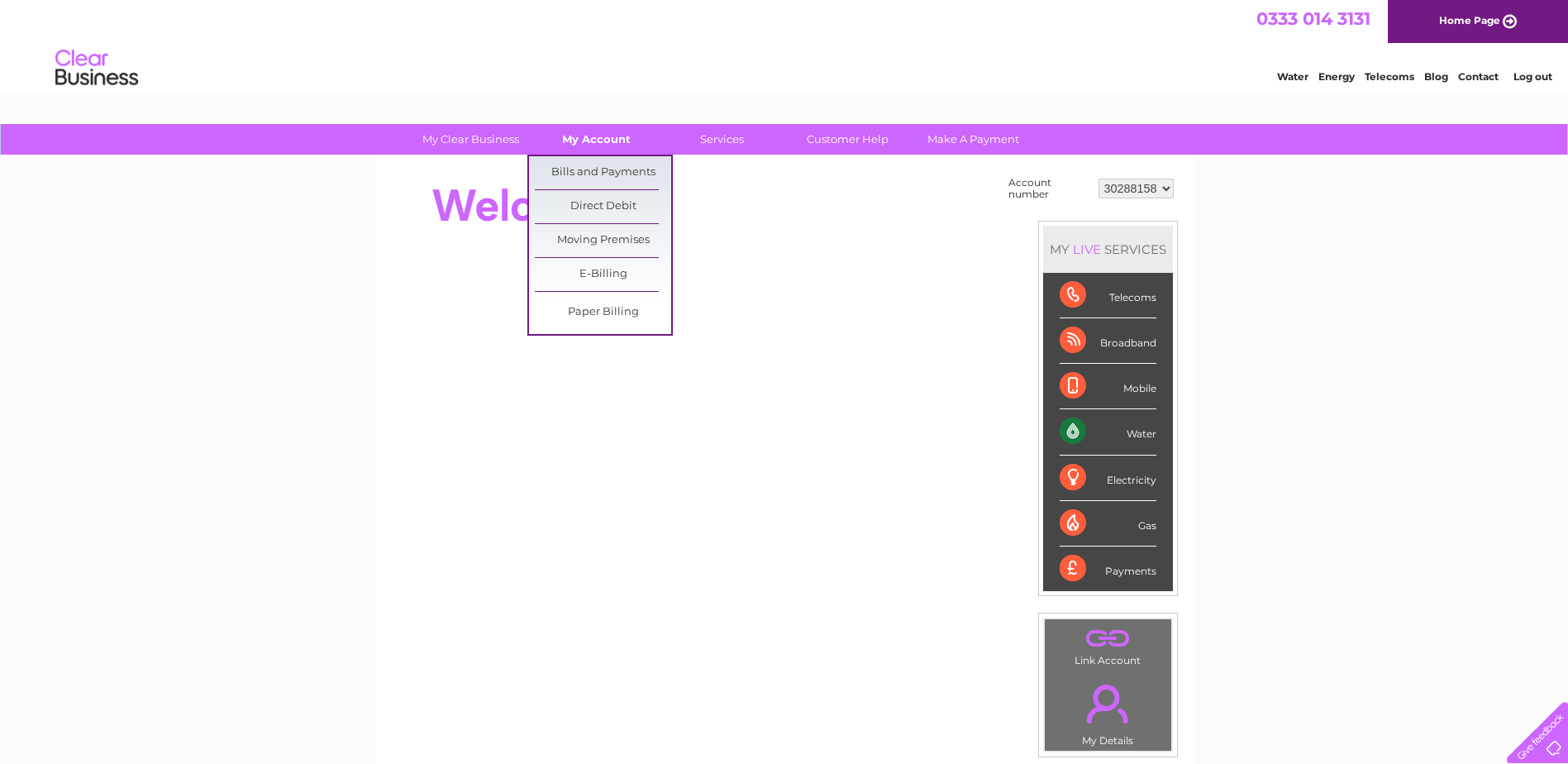
click at [595, 136] on link "My Account" at bounding box center [596, 139] width 136 height 30
click at [590, 167] on link "Bills and Payments" at bounding box center [603, 172] width 136 height 33
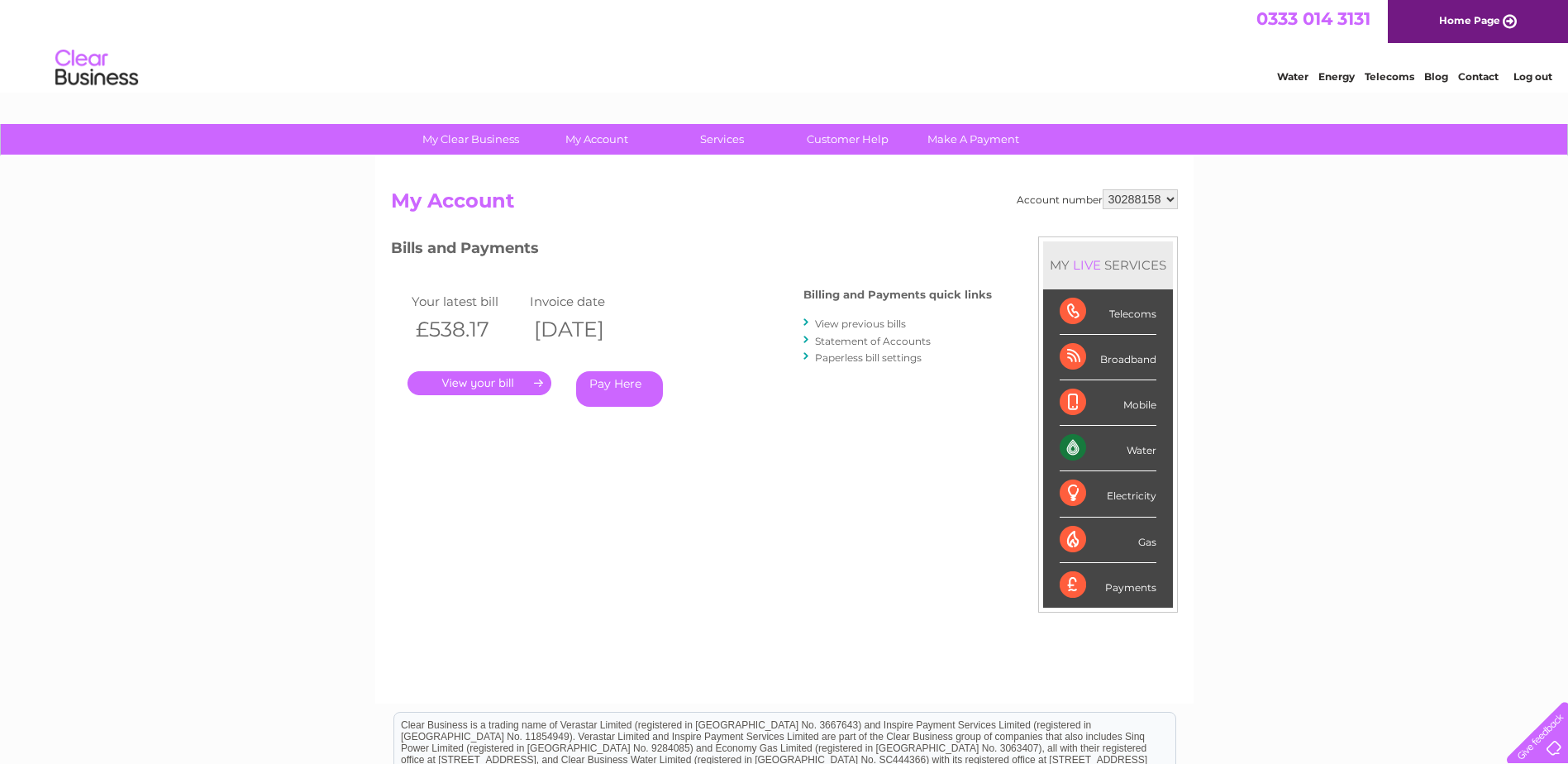
click at [484, 376] on link "." at bounding box center [480, 382] width 144 height 24
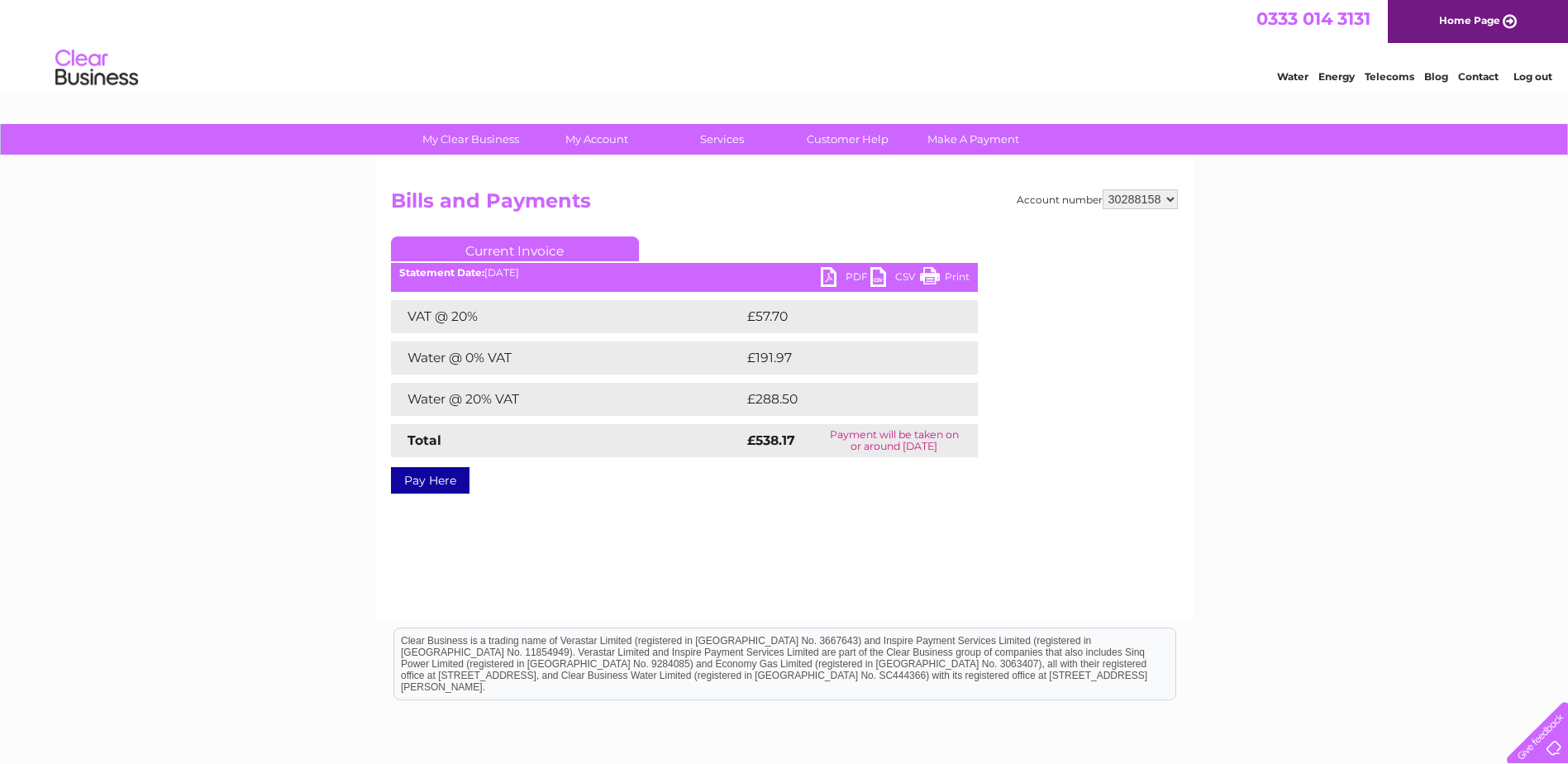
click at [842, 270] on link "PDF" at bounding box center [845, 278] width 49 height 24
